Goal: Task Accomplishment & Management: Use online tool/utility

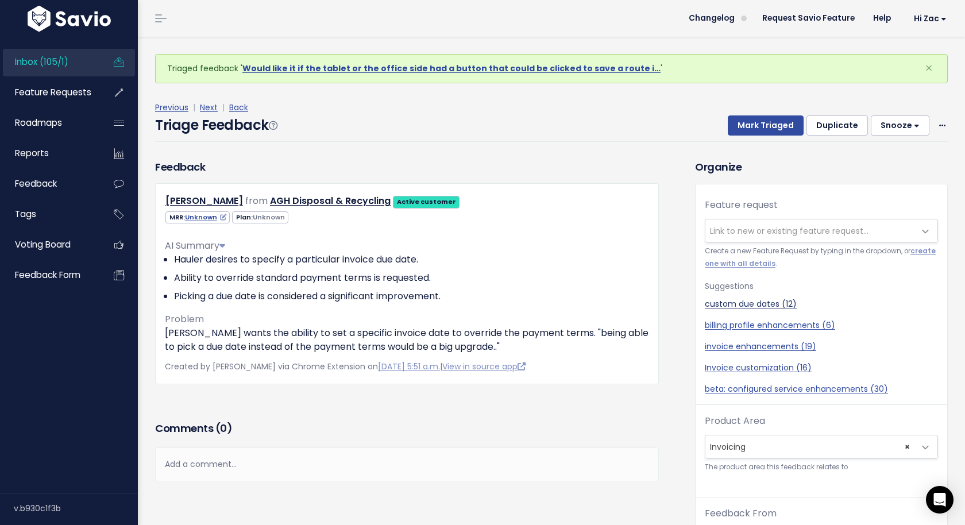
click at [752, 308] on link "custom due dates (12)" at bounding box center [821, 304] width 233 height 12
select select "43138"
click at [780, 126] on button "Mark Triaged" at bounding box center [766, 125] width 76 height 21
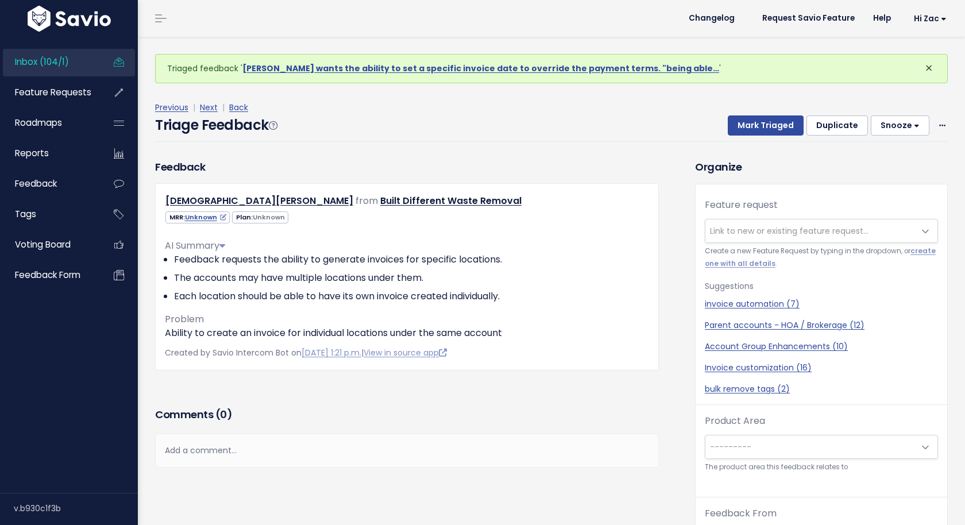
click at [927, 69] on span "×" at bounding box center [929, 68] width 8 height 19
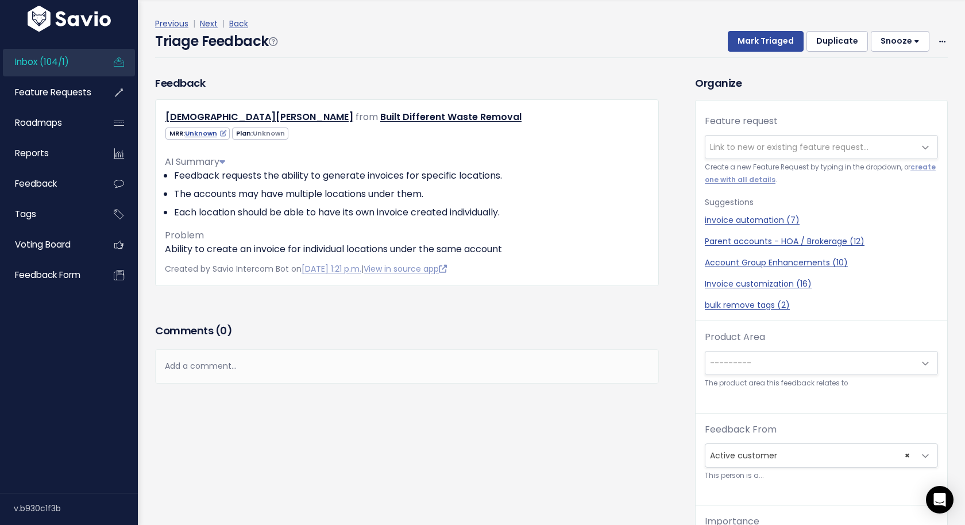
scroll to position [20, 0]
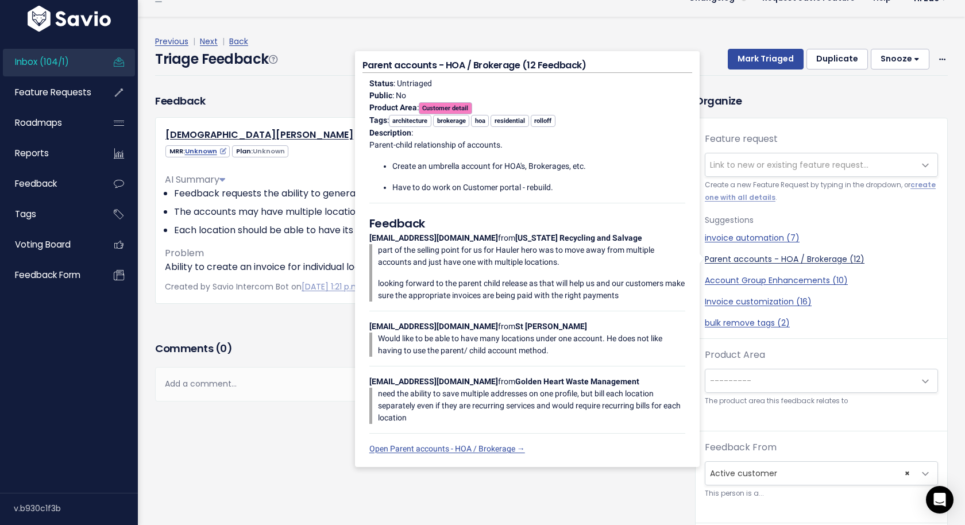
click at [748, 261] on link "Parent accounts - HOA / Brokerage (12)" at bounding box center [821, 259] width 233 height 12
select select "35094"
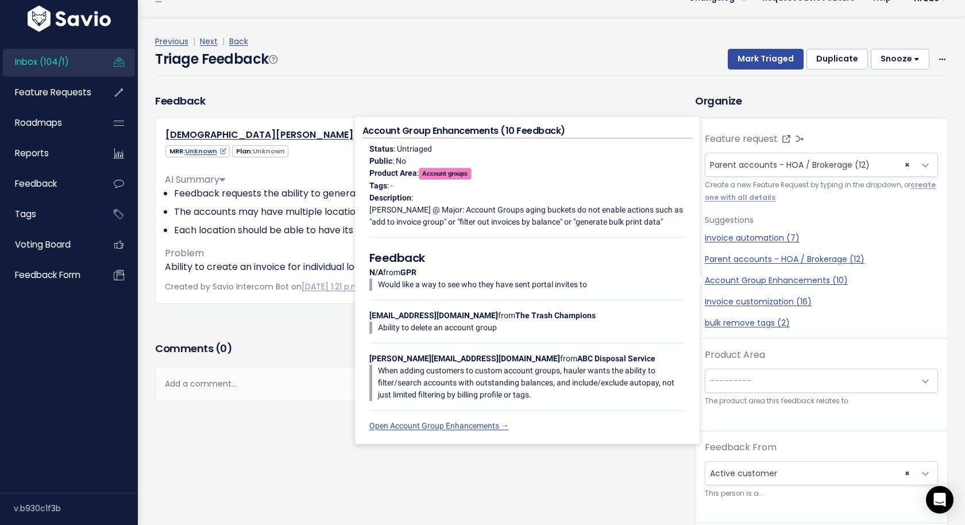
click at [294, 338] on div "Comments ( 0 )" at bounding box center [407, 352] width 504 height 29
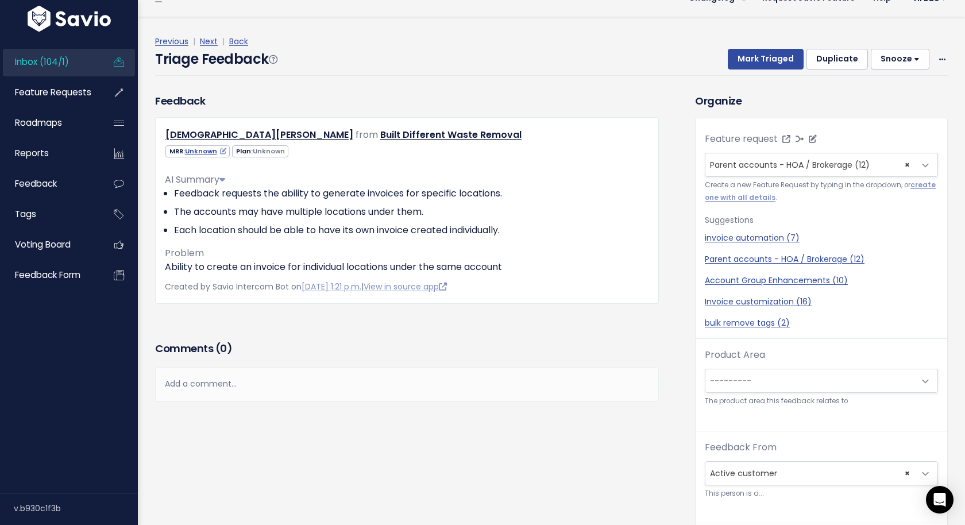
select select
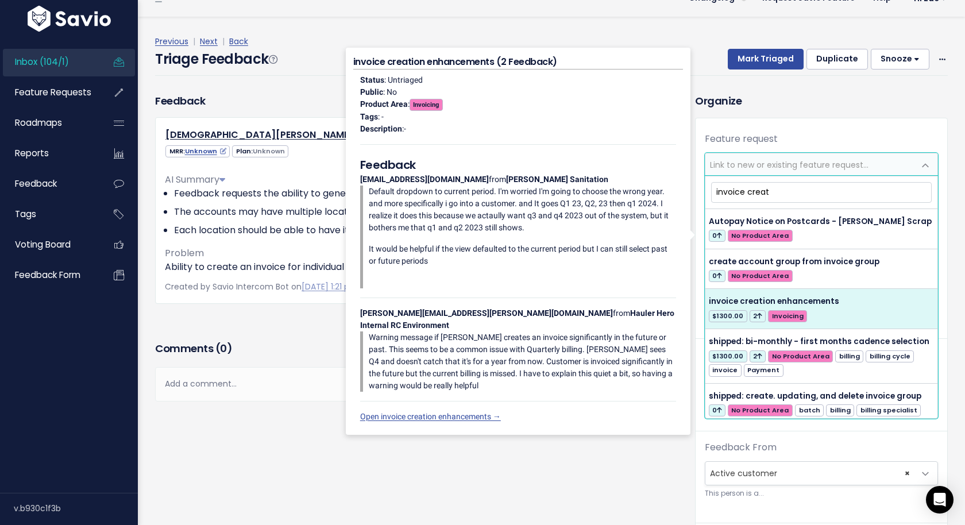
type input "invoice creat"
select select "38895"
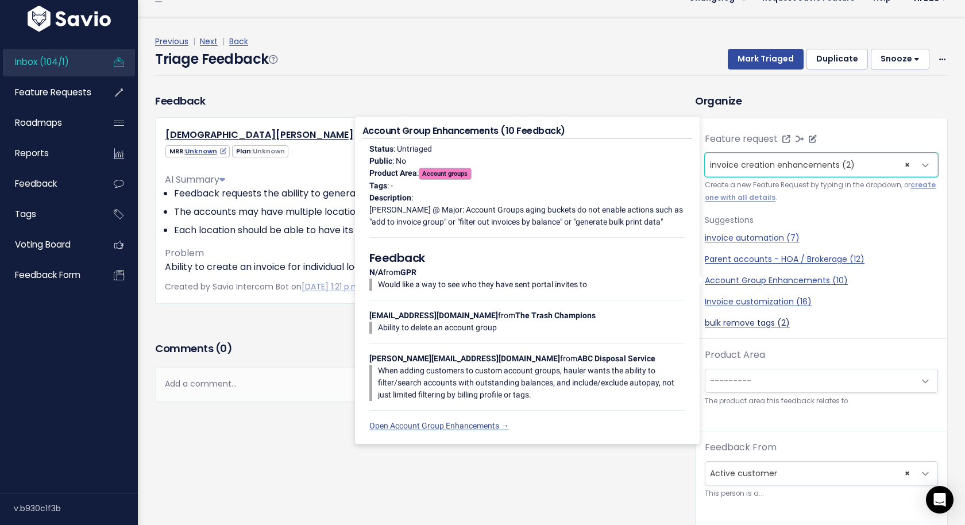
scroll to position [38, 0]
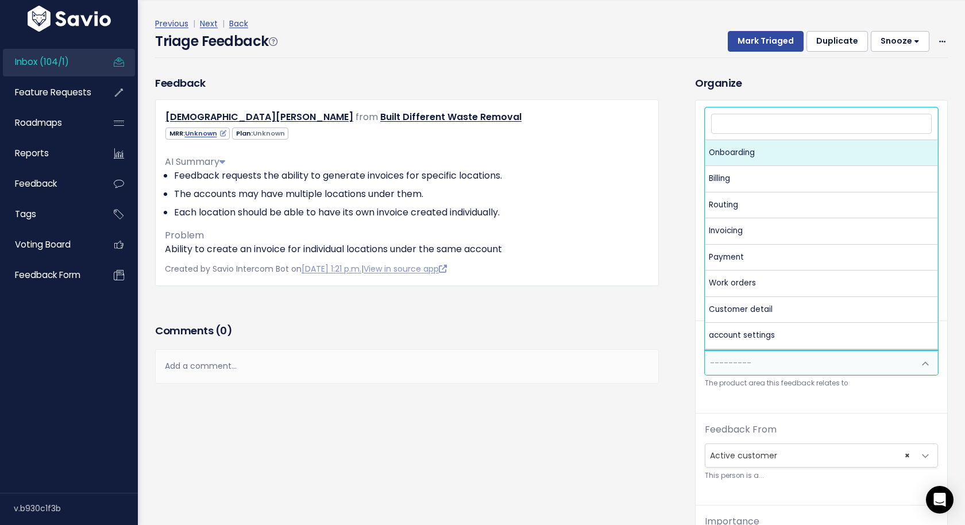
click at [805, 368] on span "---------" at bounding box center [809, 362] width 209 height 23
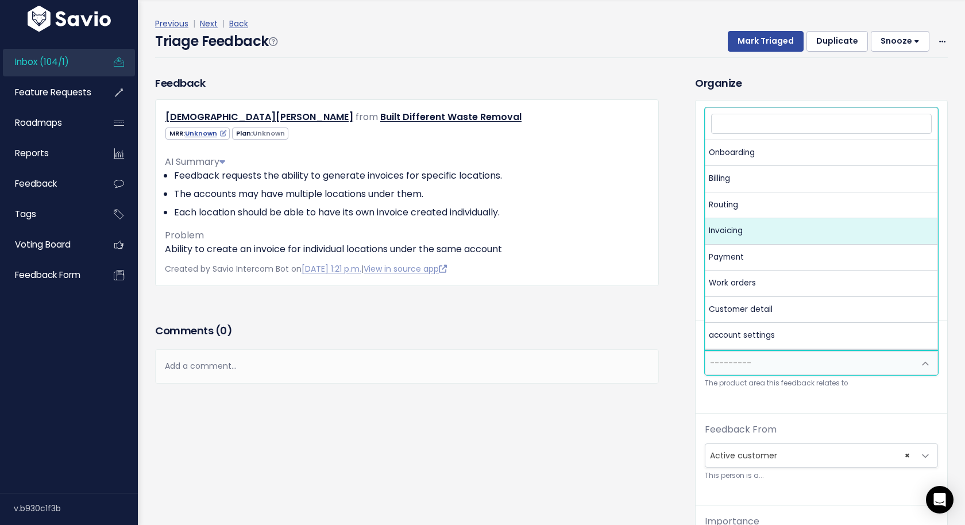
select select "MAIN:INVOICING"
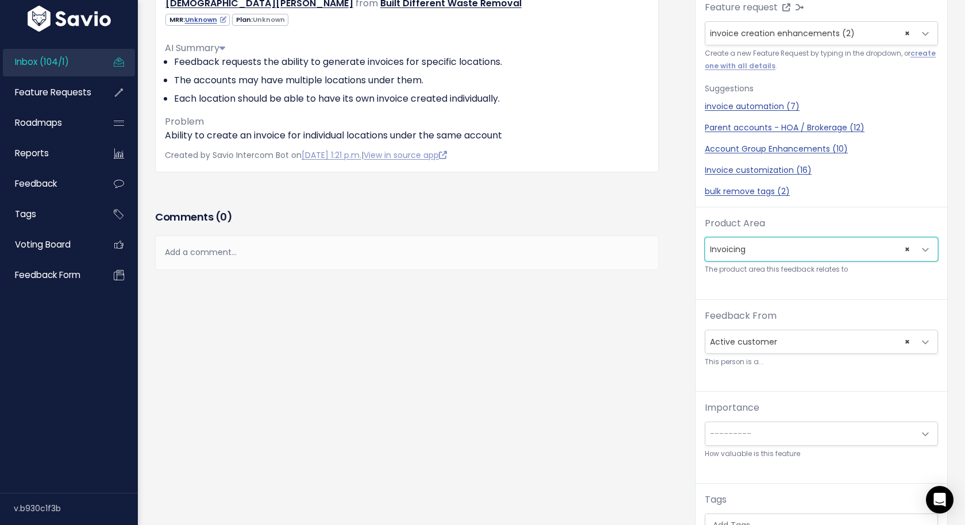
scroll to position [119, 0]
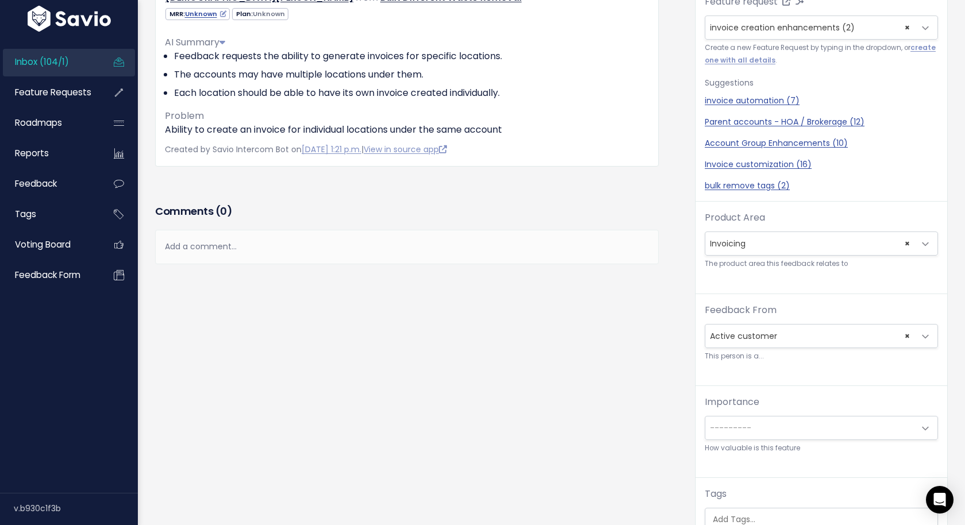
click at [790, 411] on div "Importance --------- Blocker Must have soon Must have eventually Nice to have P…" at bounding box center [821, 424] width 233 height 59
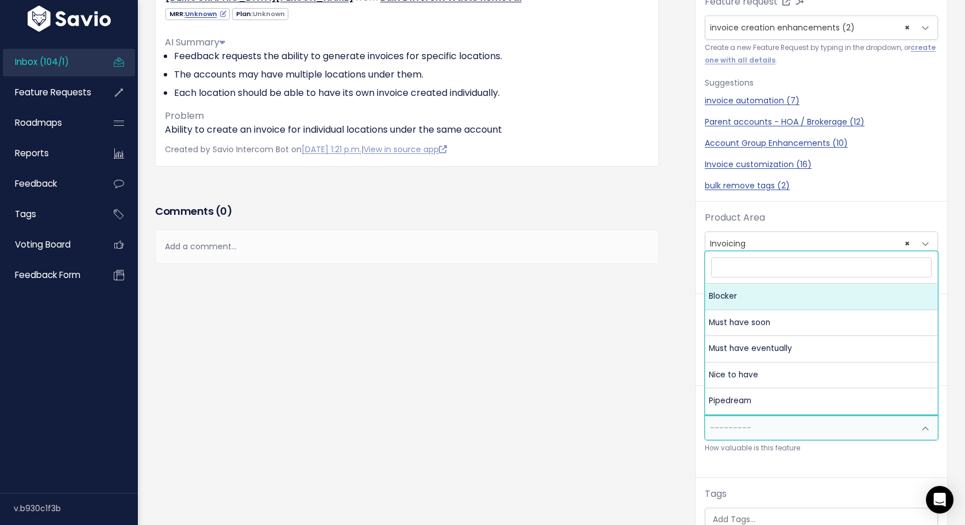
click at [790, 416] on span "---------" at bounding box center [809, 427] width 209 height 23
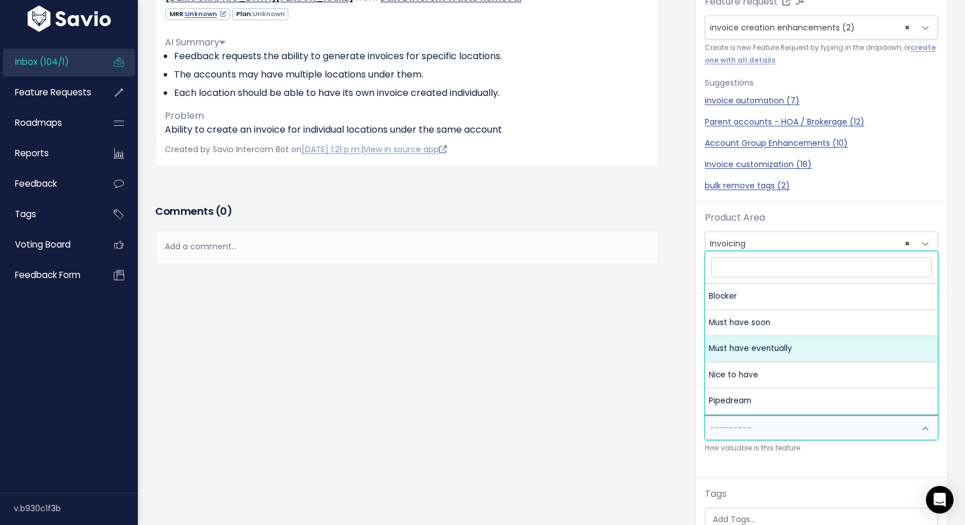
select select "MUST_HAVE_EVENTUALLY"
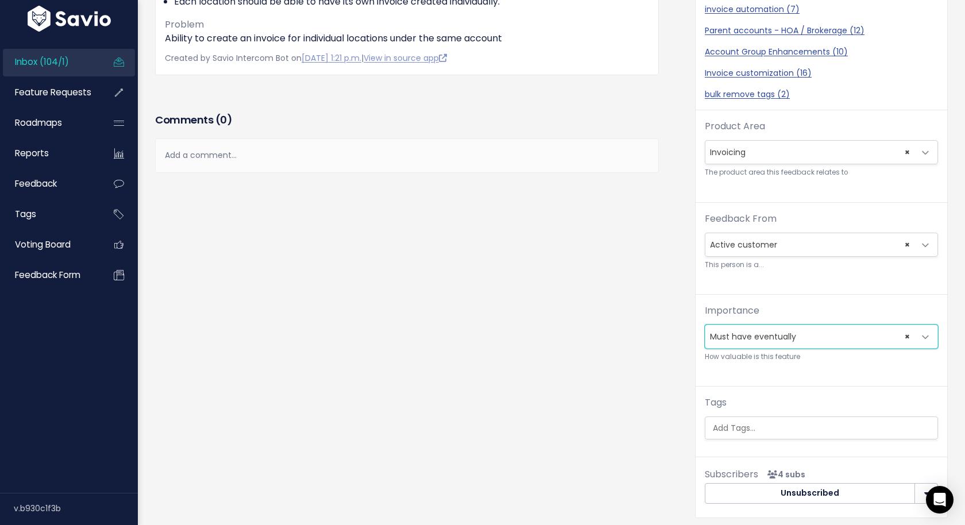
scroll to position [0, 0]
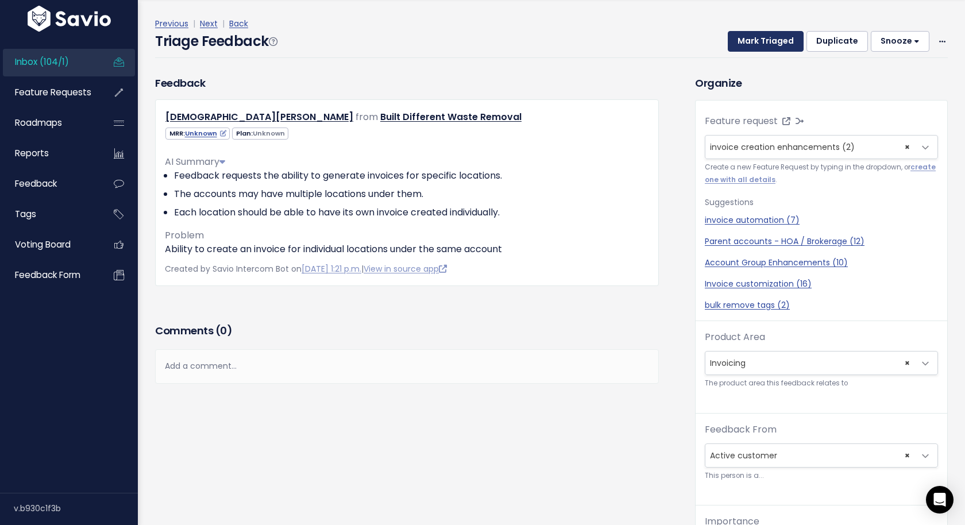
click at [775, 41] on button "Mark Triaged" at bounding box center [766, 41] width 76 height 21
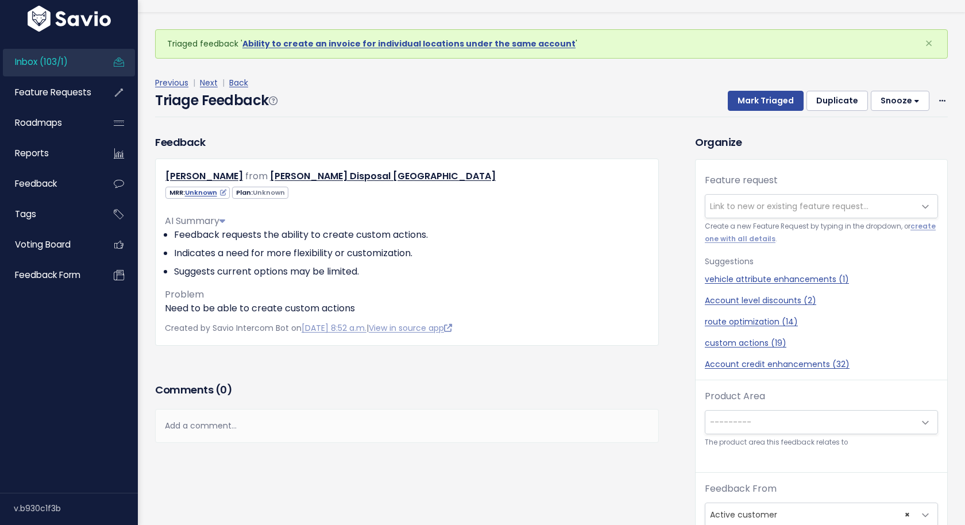
scroll to position [27, 0]
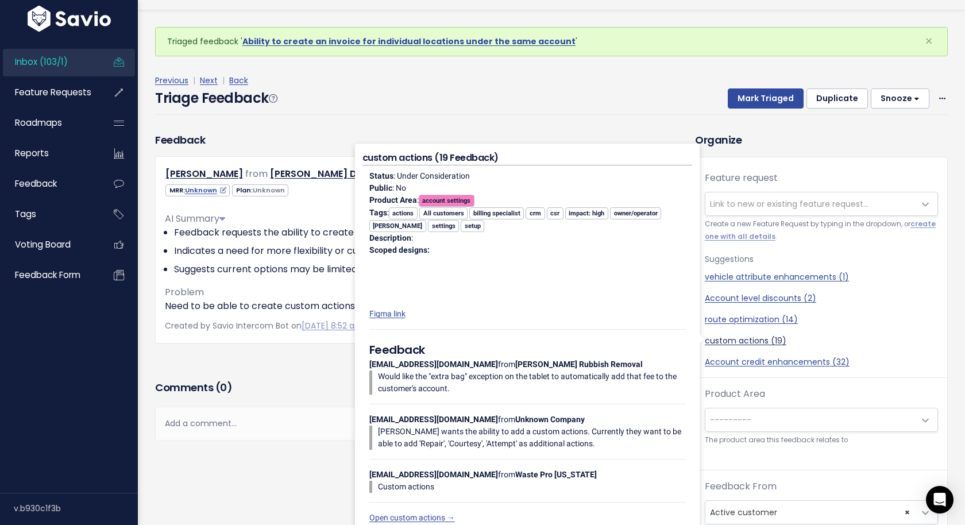
click at [733, 342] on link "custom actions (19)" at bounding box center [821, 341] width 233 height 12
select select "32424"
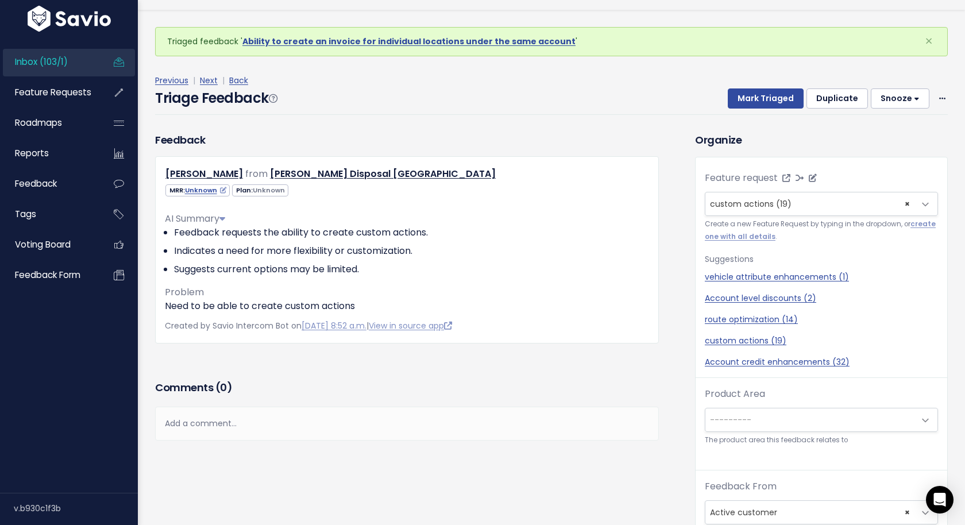
scroll to position [38, 0]
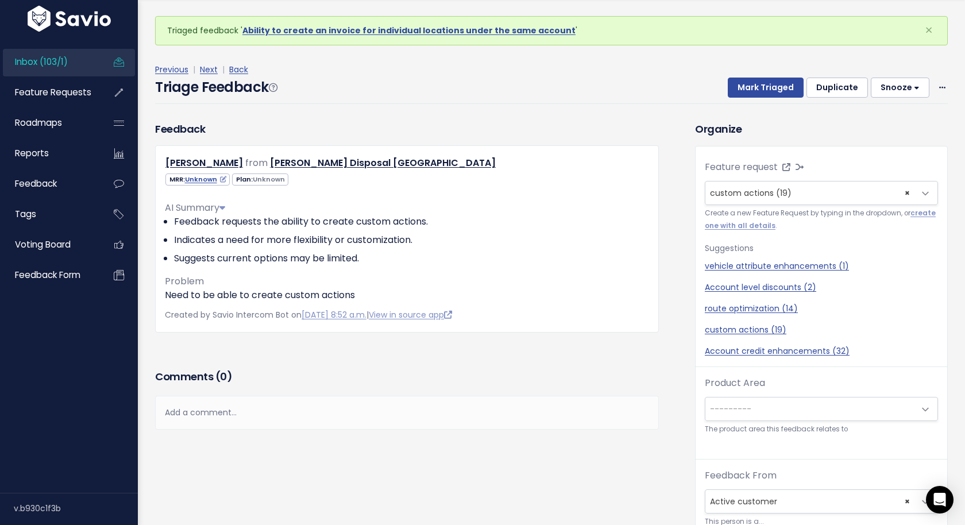
click at [751, 419] on div "Product Area --------- Onboarding Billing Routing Invoicing Payment Work orders…" at bounding box center [821, 405] width 233 height 59
click at [753, 415] on span "---------" at bounding box center [809, 408] width 209 height 23
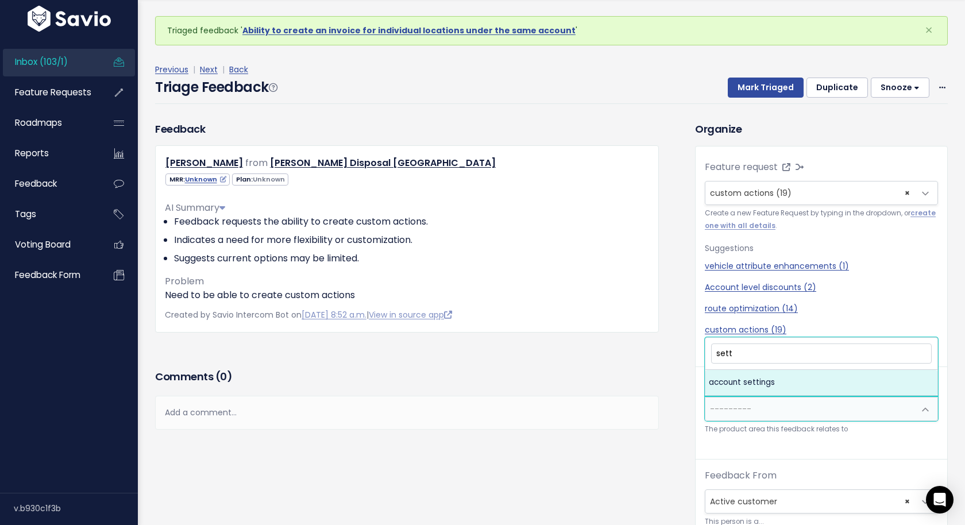
type input "sett"
select select "MAIN:ACCOUNT_SETTINGS"
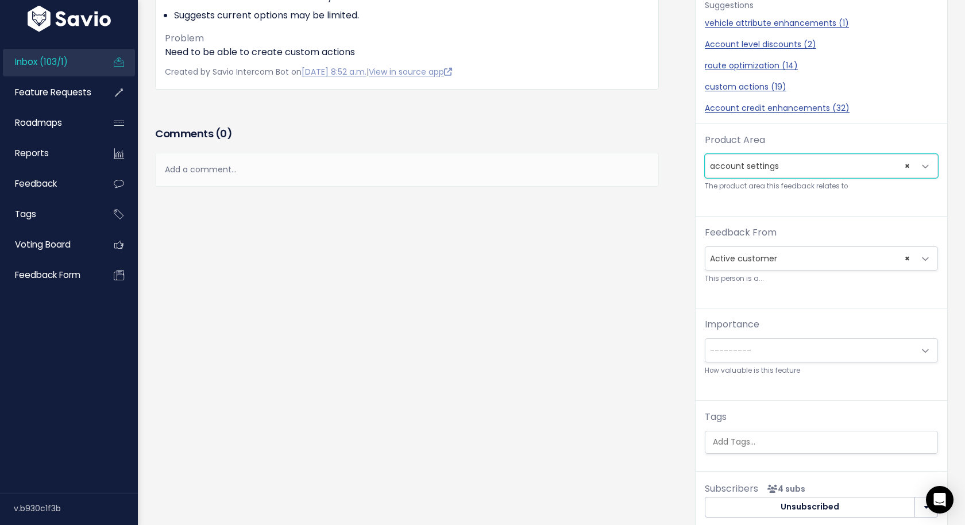
scroll to position [249, 0]
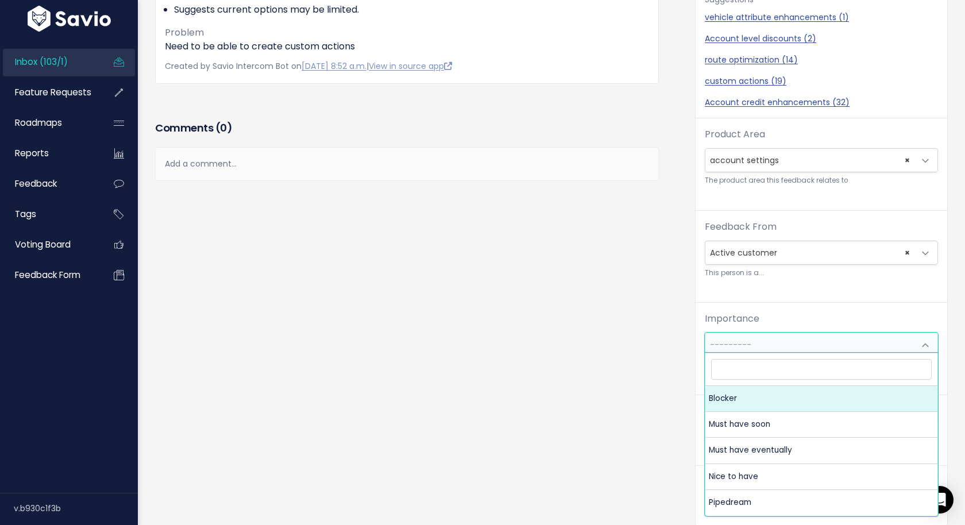
click at [759, 349] on span "---------" at bounding box center [809, 344] width 209 height 23
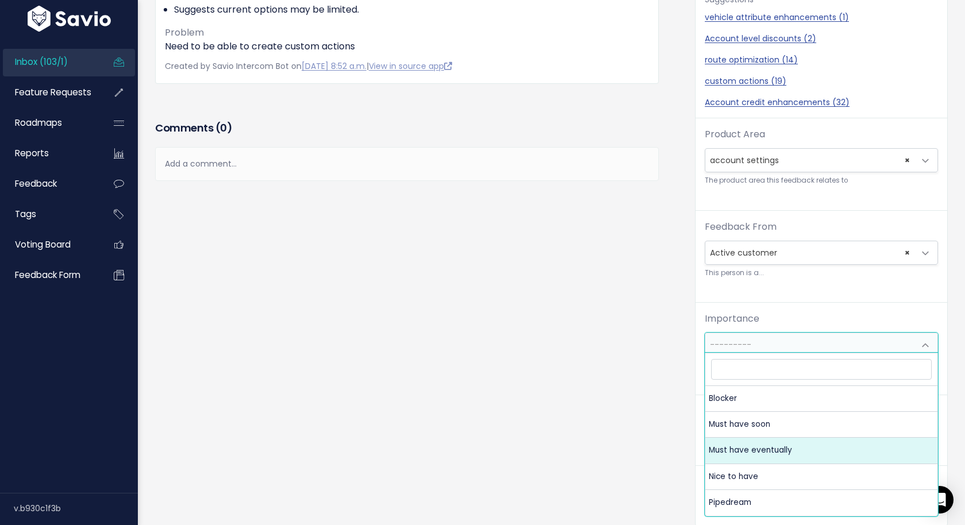
select select "MUST_HAVE_EVENTUALLY"
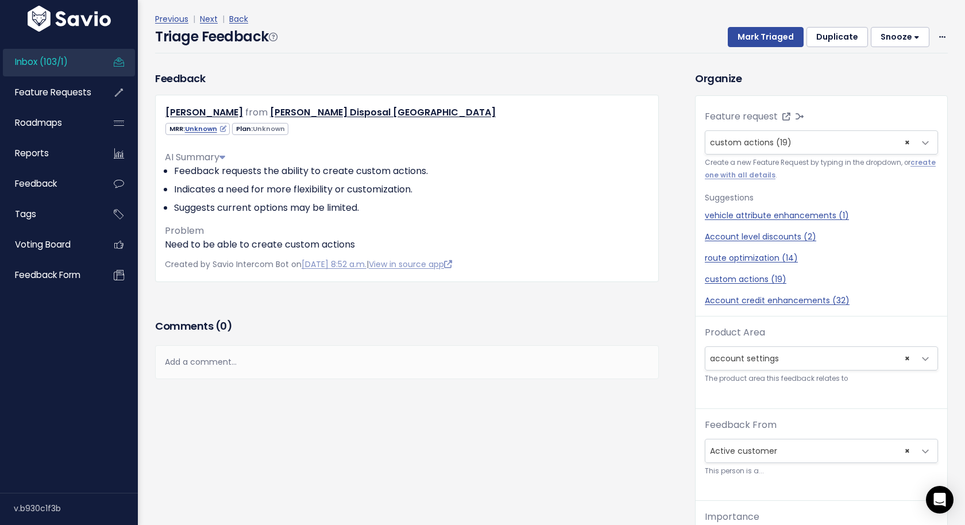
scroll to position [0, 0]
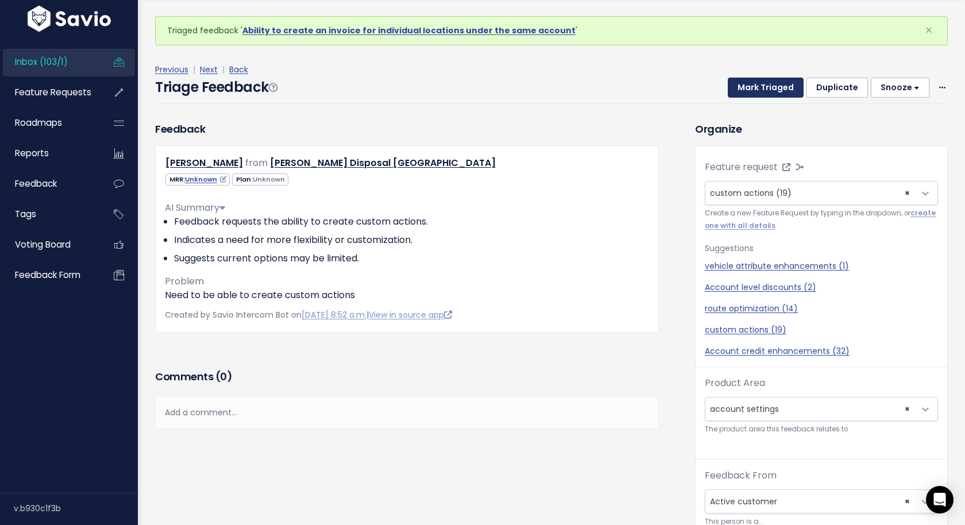
click at [786, 89] on button "Mark Triaged" at bounding box center [766, 88] width 76 height 21
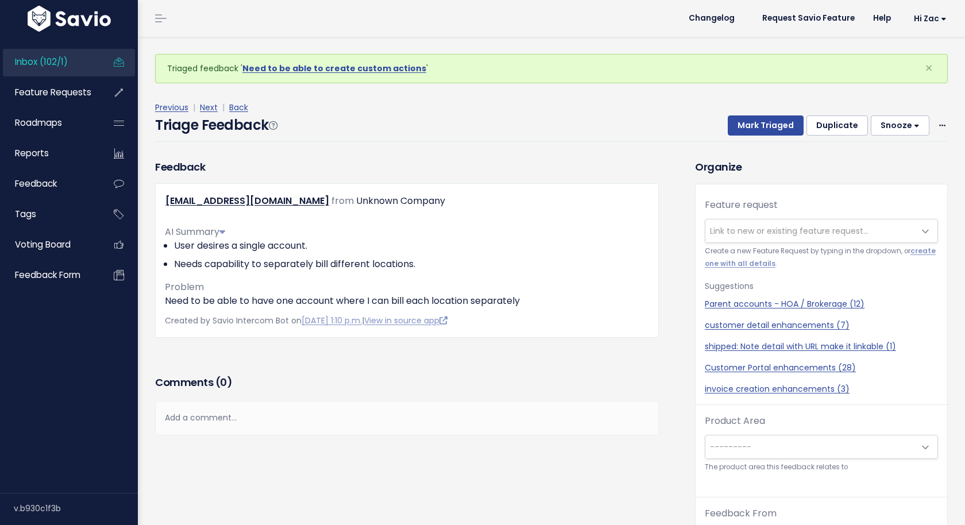
scroll to position [38, 0]
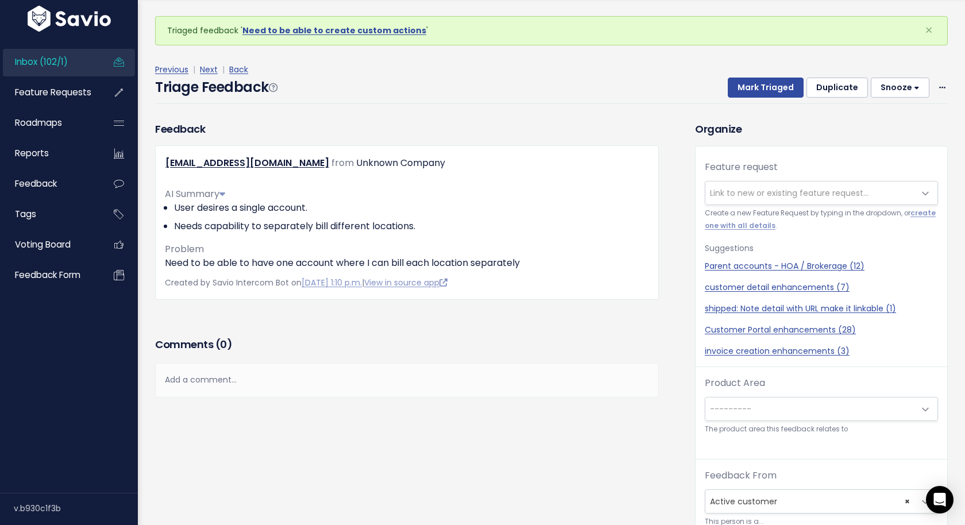
click at [59, 61] on span "Inbox (102/1)" at bounding box center [41, 62] width 53 height 12
